Goal: Find specific page/section: Find specific page/section

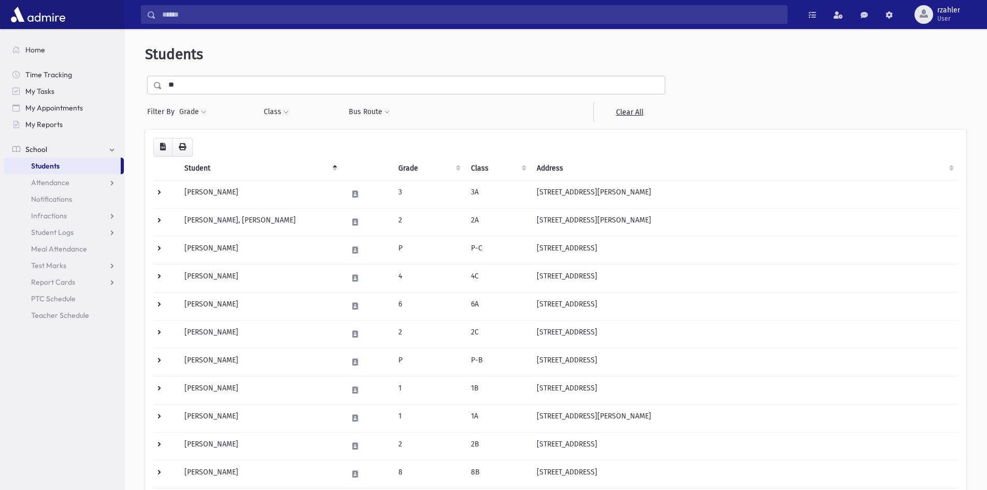
click at [0, 428] on section "Home Time Tracking My Tasks My Appointments My Reports School School Students A…" at bounding box center [62, 259] width 124 height 461
drag, startPoint x: 595, startPoint y: 118, endPoint x: 596, endPoint y: 130, distance: 12.5
click at [596, 119] on div at bounding box center [554, 112] width 84 height 19
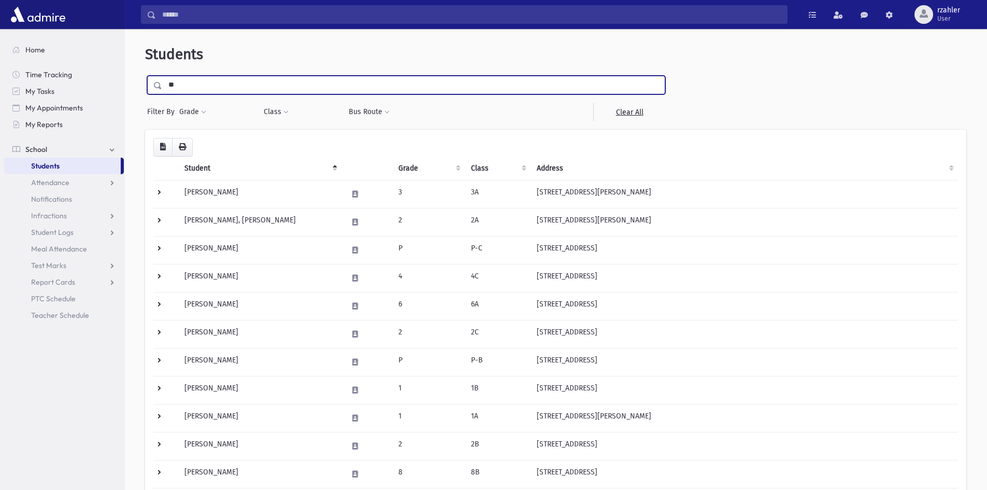
drag, startPoint x: 247, startPoint y: 83, endPoint x: 0, endPoint y: 65, distance: 247.4
click at [0, 65] on div "Search Results Students" at bounding box center [493, 496] width 987 height 992
type input "***"
click at [145, 76] on input "submit" at bounding box center [159, 83] width 29 height 14
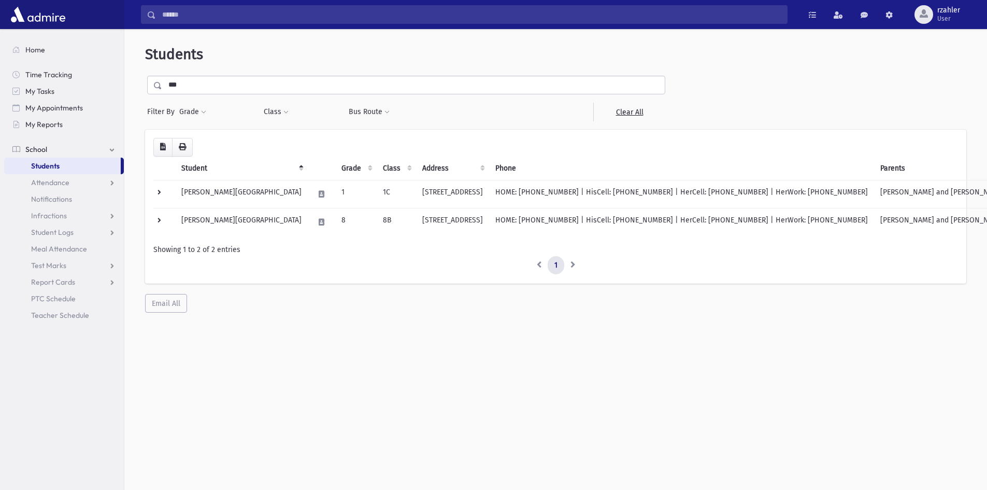
drag, startPoint x: 840, startPoint y: 326, endPoint x: 742, endPoint y: 300, distance: 100.7
click at [829, 324] on div "Students *** Filter By Grade * * * * * * * * * Filter Class *** *** *** ** ** *" at bounding box center [555, 263] width 863 height 461
click at [82, 157] on link "School" at bounding box center [64, 149] width 120 height 17
click at [61, 149] on link "School" at bounding box center [64, 149] width 120 height 17
click at [61, 161] on link "Students" at bounding box center [62, 166] width 117 height 17
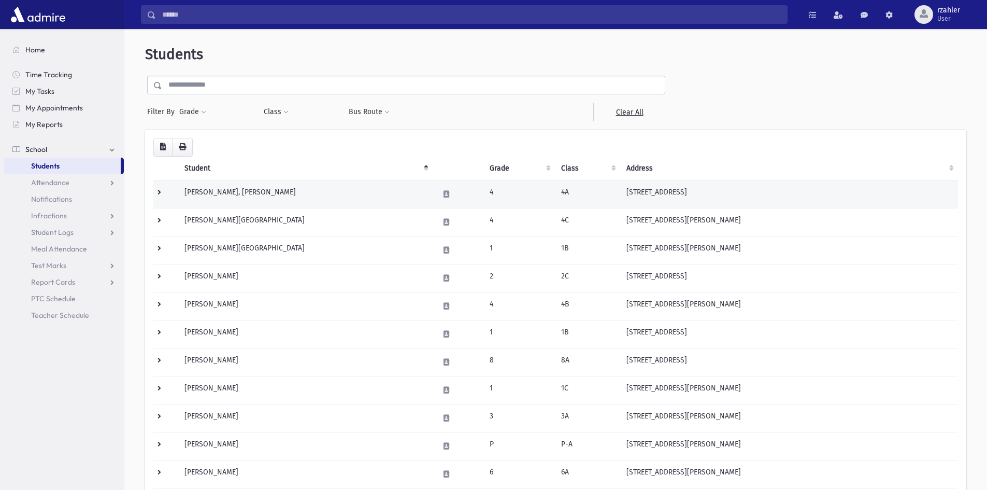
click at [776, 185] on td "644 Weston Drive Toms River, NJ 08755" at bounding box center [789, 194] width 338 height 28
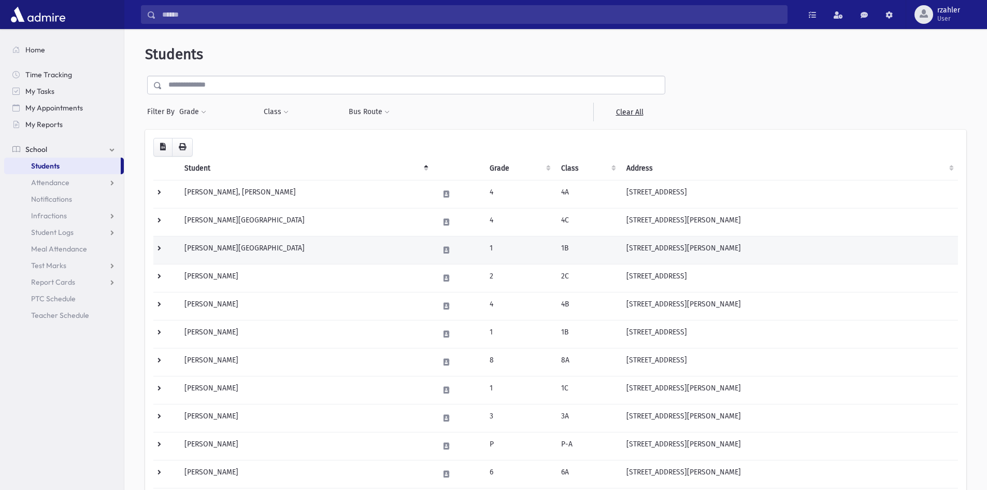
scroll to position [51, 0]
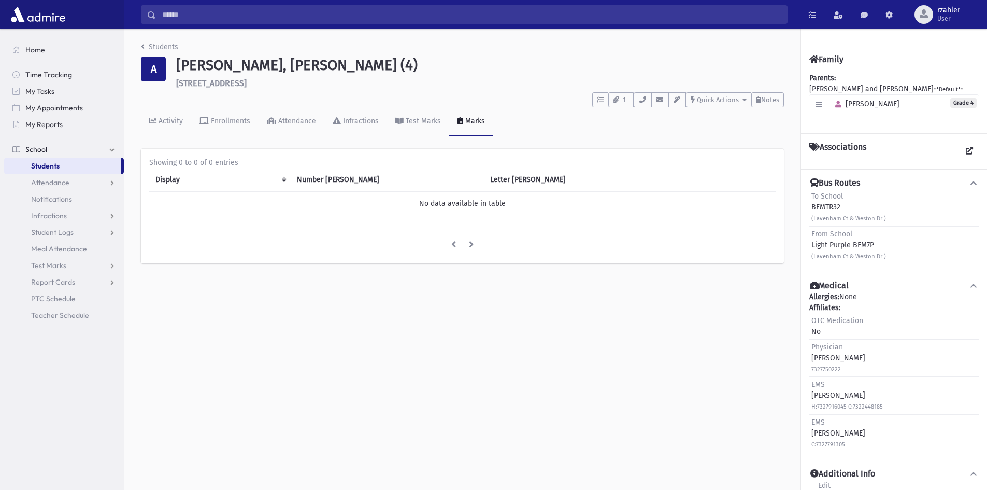
click at [912, 202] on div "To School BEMTR32 (Lavenham Ct & Weston Dr )" at bounding box center [894, 207] width 169 height 37
click at [62, 164] on link "Students" at bounding box center [62, 166] width 117 height 17
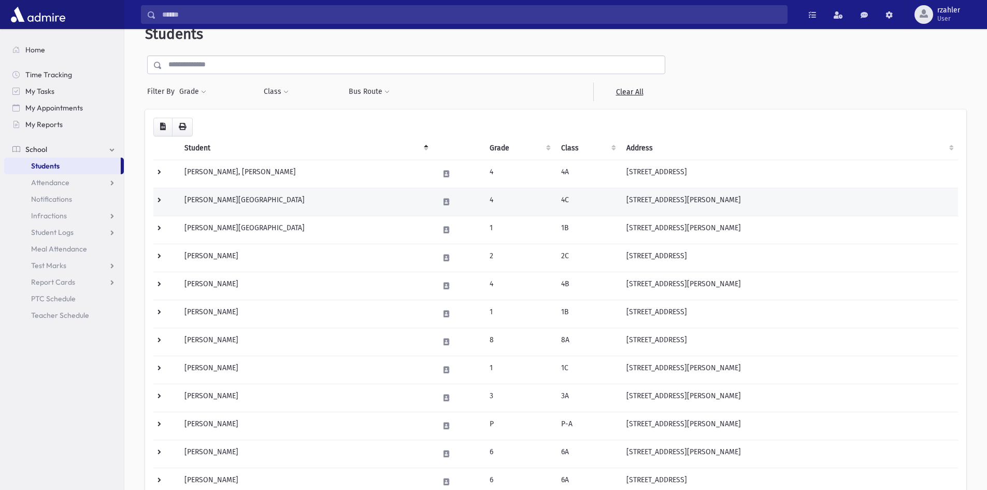
scroll to position [52, 0]
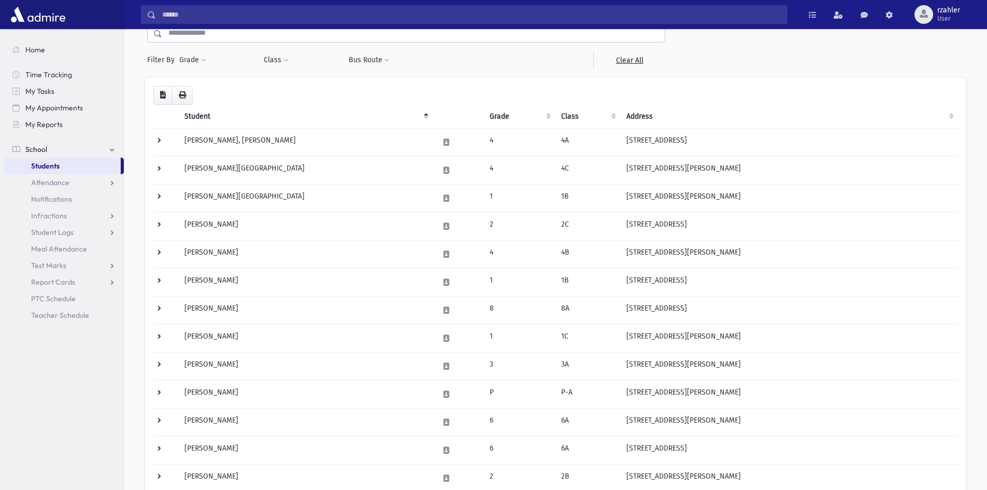
click at [959, 55] on form "Filter By Grade * * * * * * * * * Filter Class *** *** *** ** **" at bounding box center [556, 47] width 822 height 46
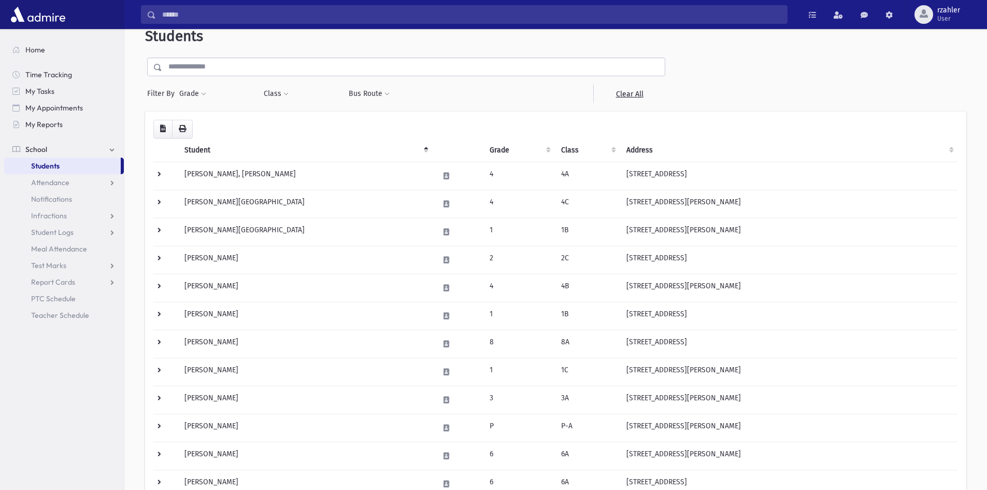
scroll to position [0, 0]
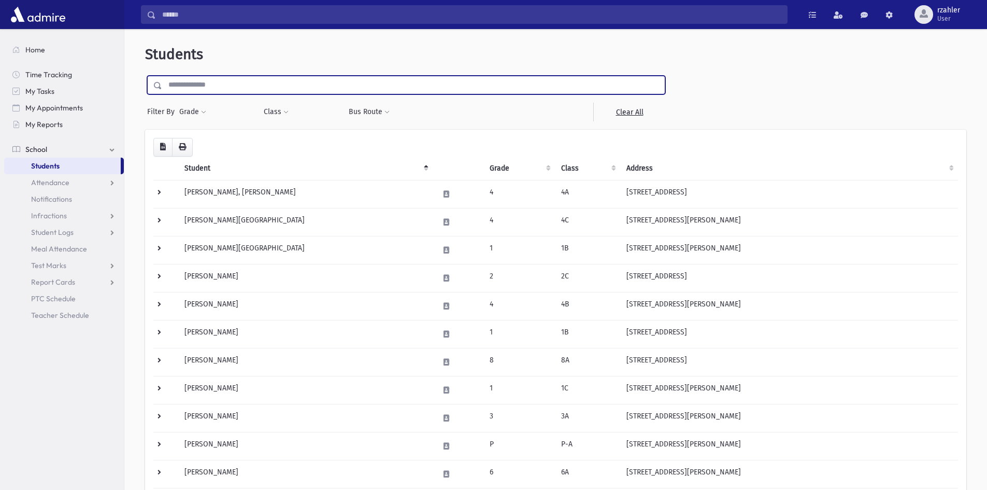
click at [241, 77] on input "text" at bounding box center [413, 85] width 503 height 19
type input "****"
click at [145, 76] on input "submit" at bounding box center [159, 83] width 29 height 14
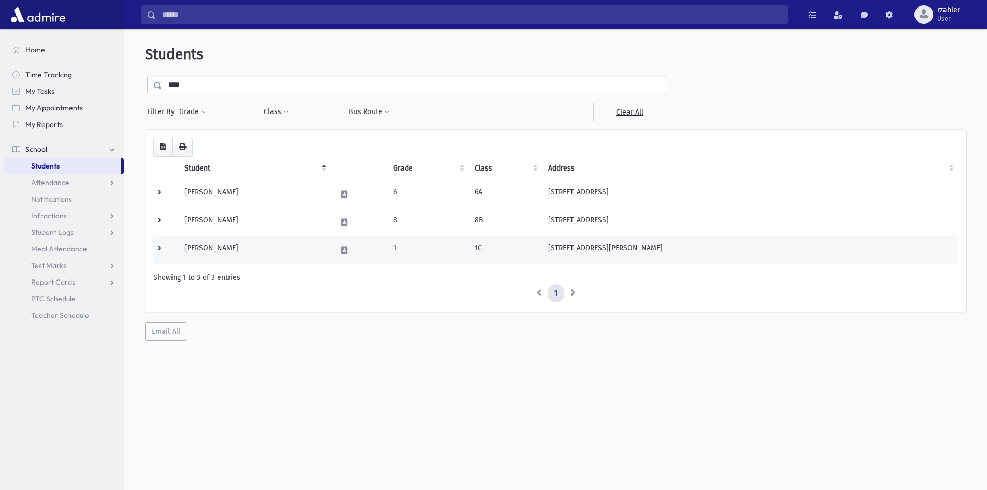
click at [323, 256] on td "Slanger, Hennie" at bounding box center [254, 250] width 152 height 28
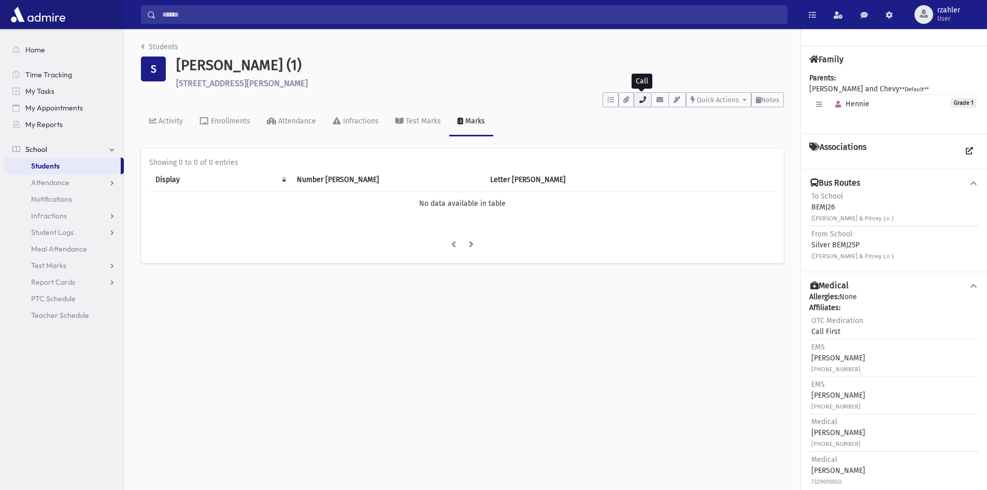
click at [642, 103] on button "button" at bounding box center [643, 99] width 18 height 15
click at [364, 73] on h1 "Slanger, Hennie (1)" at bounding box center [480, 65] width 608 height 18
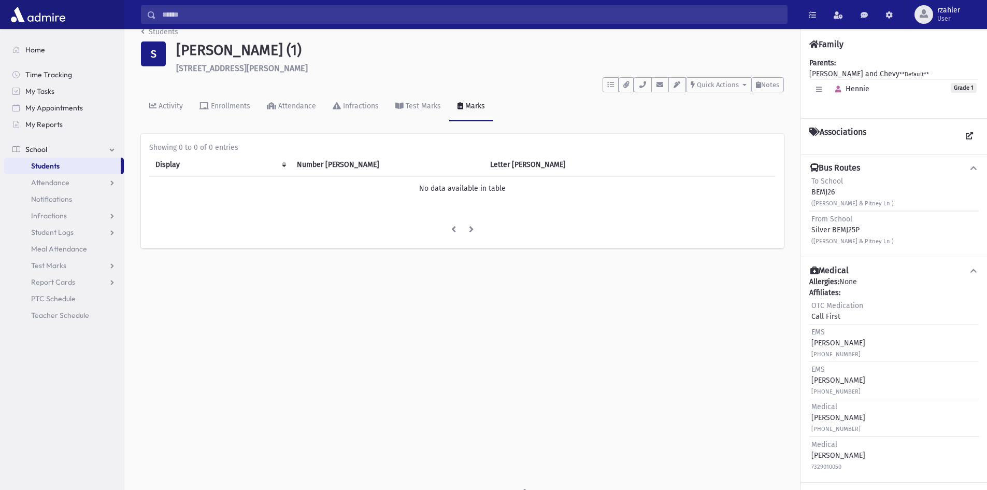
scroll to position [23, 0]
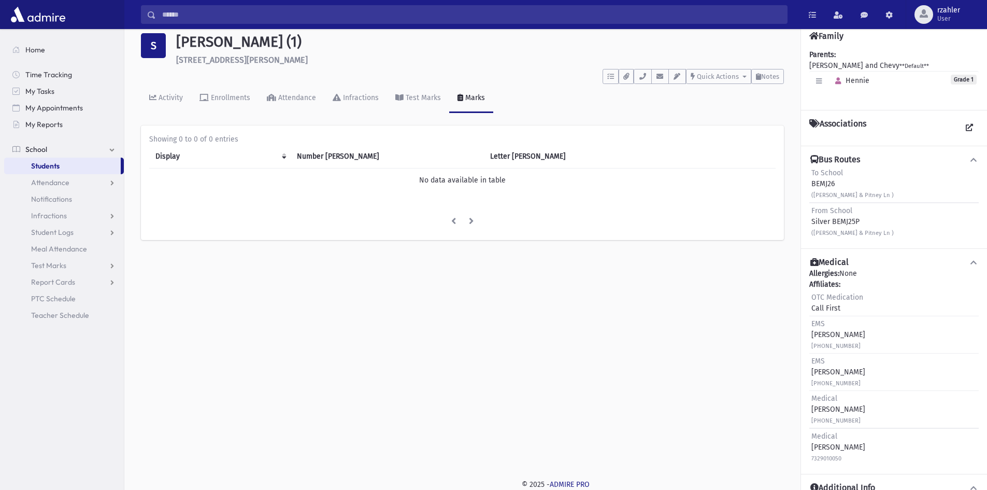
click at [831, 181] on div "To School BEMJ26 (Danielle Ct & Pitney Ln )" at bounding box center [853, 183] width 82 height 33
click at [755, 386] on div "Students S Slanger, Hennie (1) 30 Pitney Lane Jackson **** To Do's No open task…" at bounding box center [555, 236] width 863 height 461
click at [79, 164] on link "Students" at bounding box center [62, 166] width 117 height 17
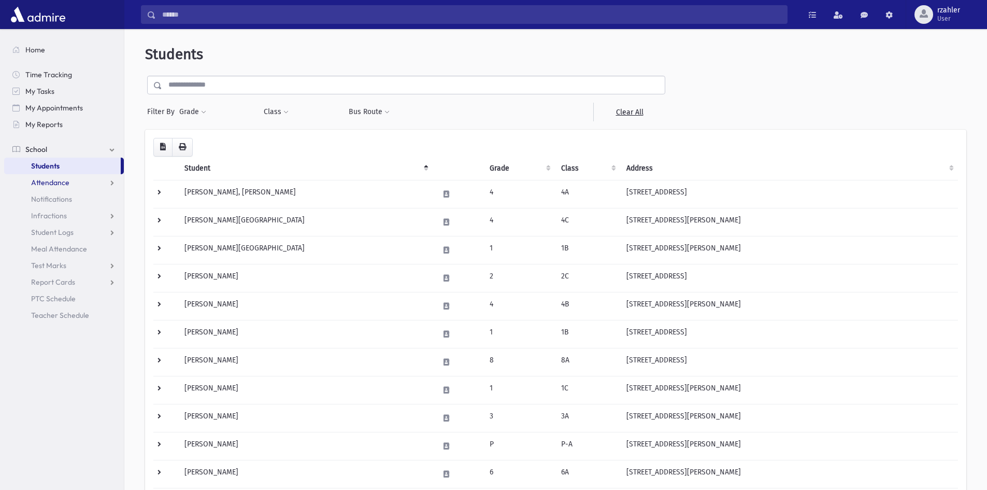
click at [78, 175] on link "Attendance" at bounding box center [64, 182] width 120 height 17
click at [78, 168] on link "Students" at bounding box center [62, 166] width 117 height 17
click at [186, 87] on input "text" at bounding box center [413, 85] width 503 height 19
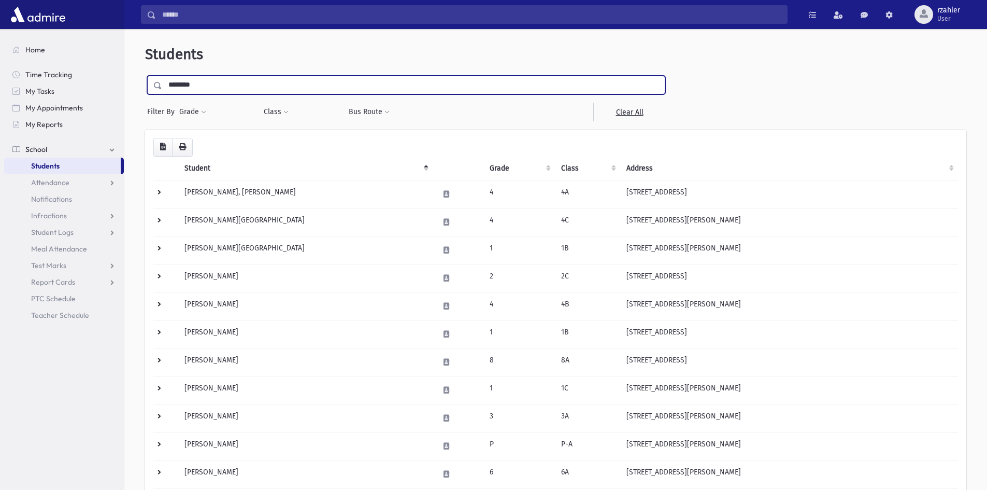
type input "********"
click at [145, 76] on input "submit" at bounding box center [159, 83] width 29 height 14
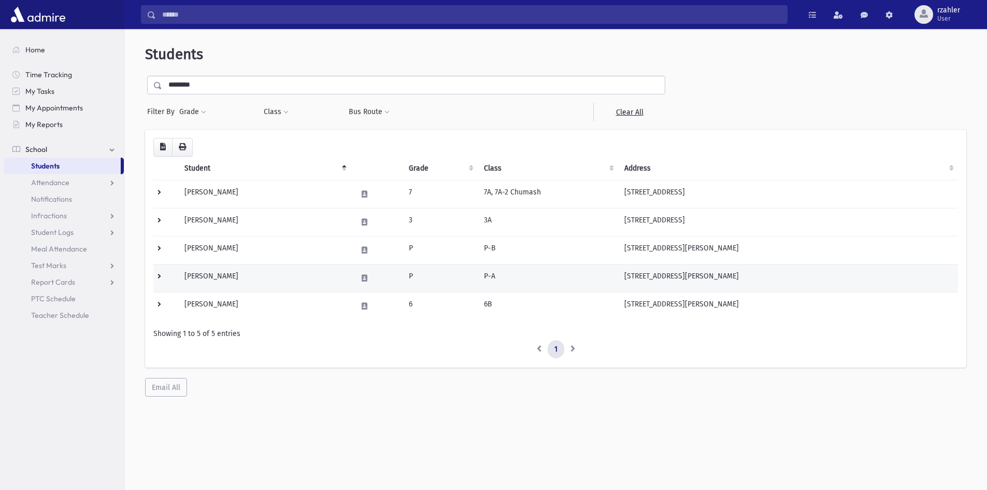
click at [287, 266] on td "[PERSON_NAME]" at bounding box center [264, 278] width 172 height 28
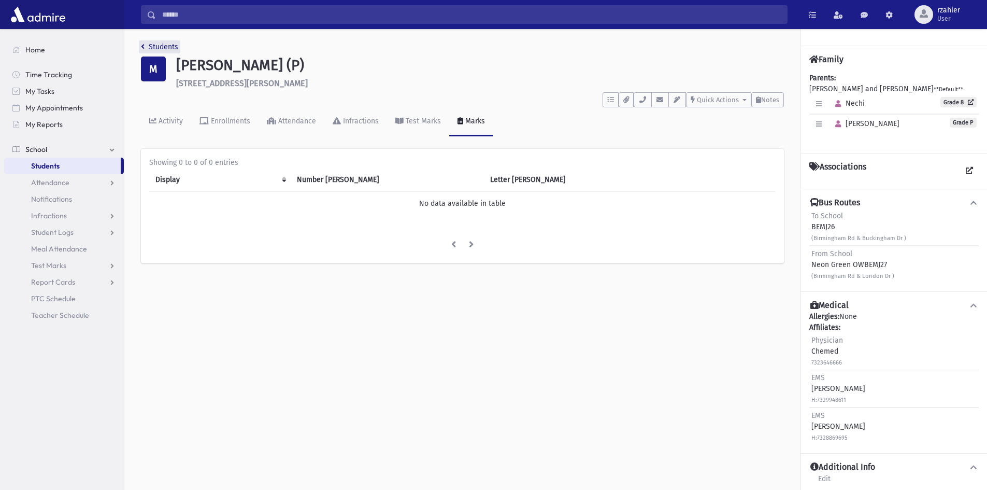
click at [143, 45] on icon "breadcrumb" at bounding box center [143, 46] width 4 height 7
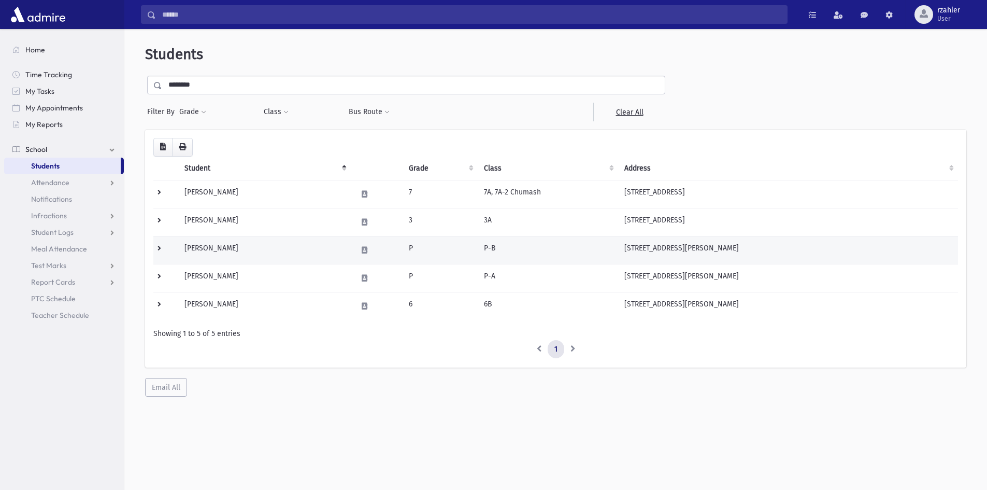
click at [312, 249] on td "[PERSON_NAME]" at bounding box center [264, 250] width 172 height 28
click at [317, 251] on td "[PERSON_NAME]" at bounding box center [264, 250] width 172 height 28
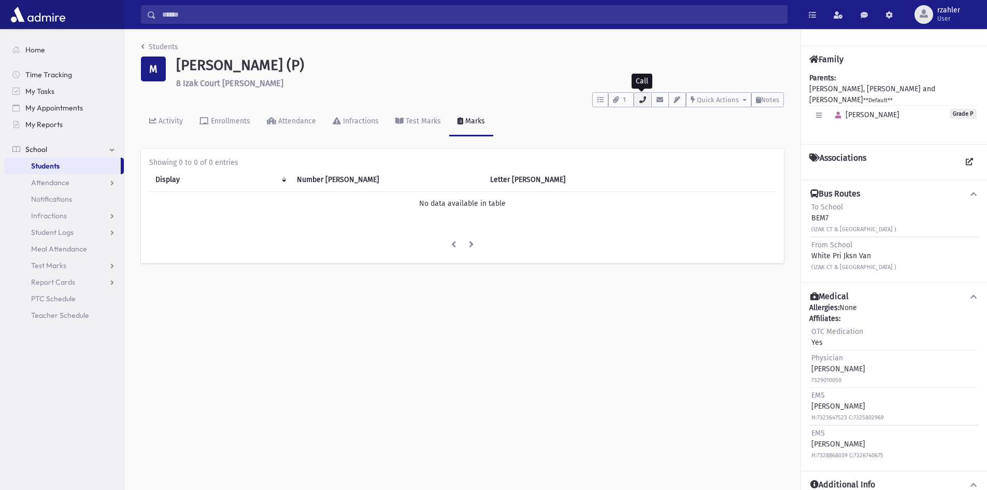
click at [643, 103] on icon "button" at bounding box center [643, 99] width 8 height 7
click at [98, 167] on link "Students" at bounding box center [62, 166] width 117 height 17
